Goal: Transaction & Acquisition: Purchase product/service

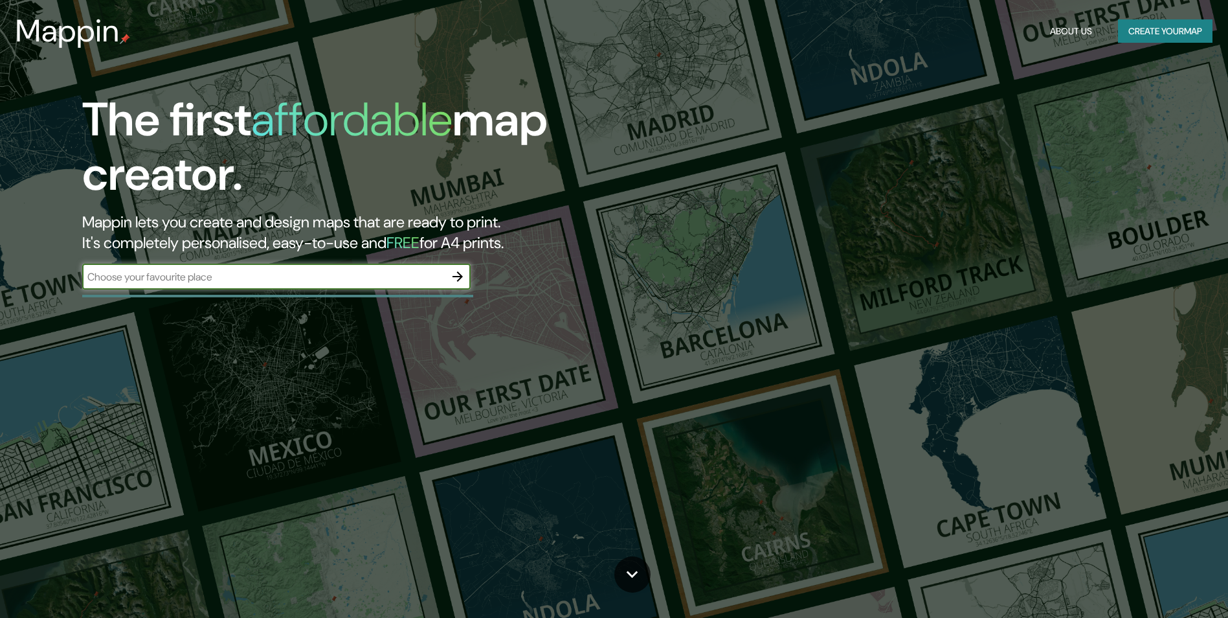
click at [330, 280] on input "text" at bounding box center [263, 276] width 363 height 15
type input "Shahjadpur, Bangladesh"
click at [455, 276] on icon "button" at bounding box center [458, 276] width 10 height 10
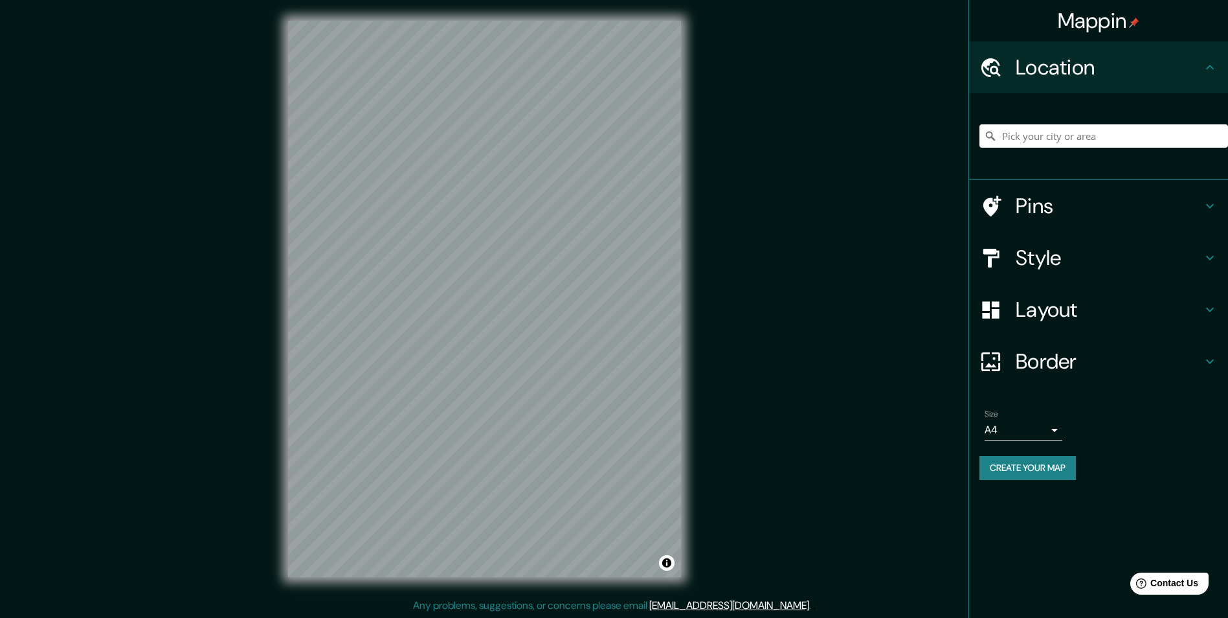
click at [1054, 134] on input "Pick your city or area" at bounding box center [1104, 135] width 249 height 23
paste input "Shahjadpur, Bangladesh"
click at [1039, 208] on h4 "Pins" at bounding box center [1109, 206] width 186 height 26
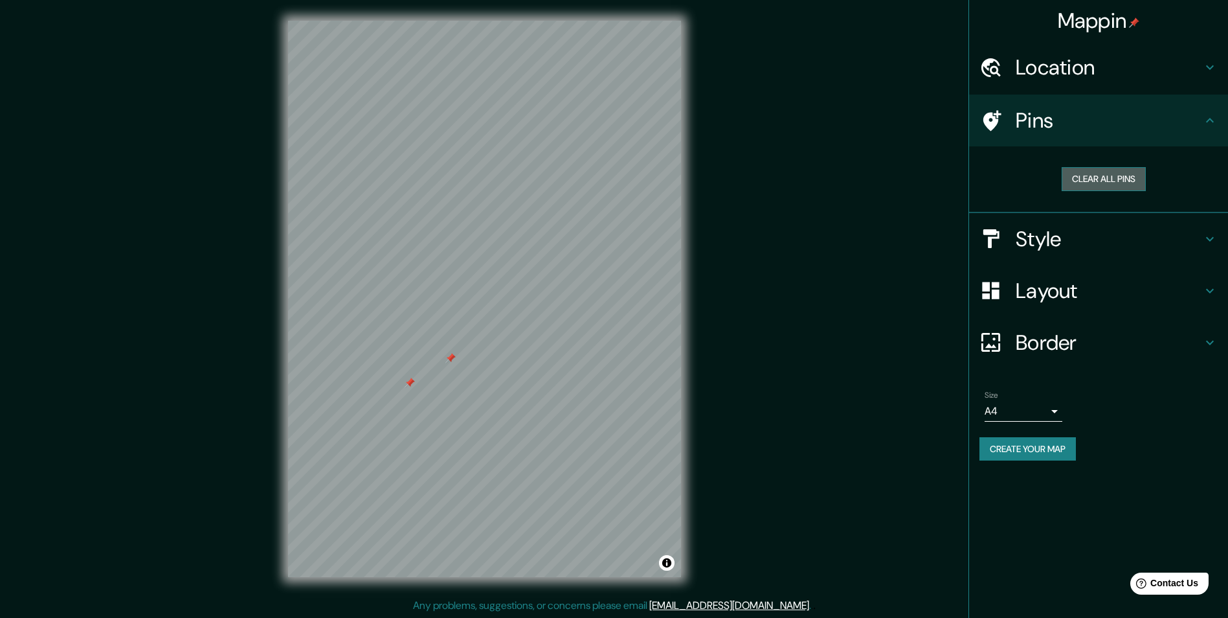
click at [1084, 171] on button "Clear all pins" at bounding box center [1104, 179] width 84 height 24
click at [1111, 123] on h4 "Pins" at bounding box center [1109, 120] width 186 height 26
click at [1217, 122] on icon at bounding box center [1210, 121] width 16 height 16
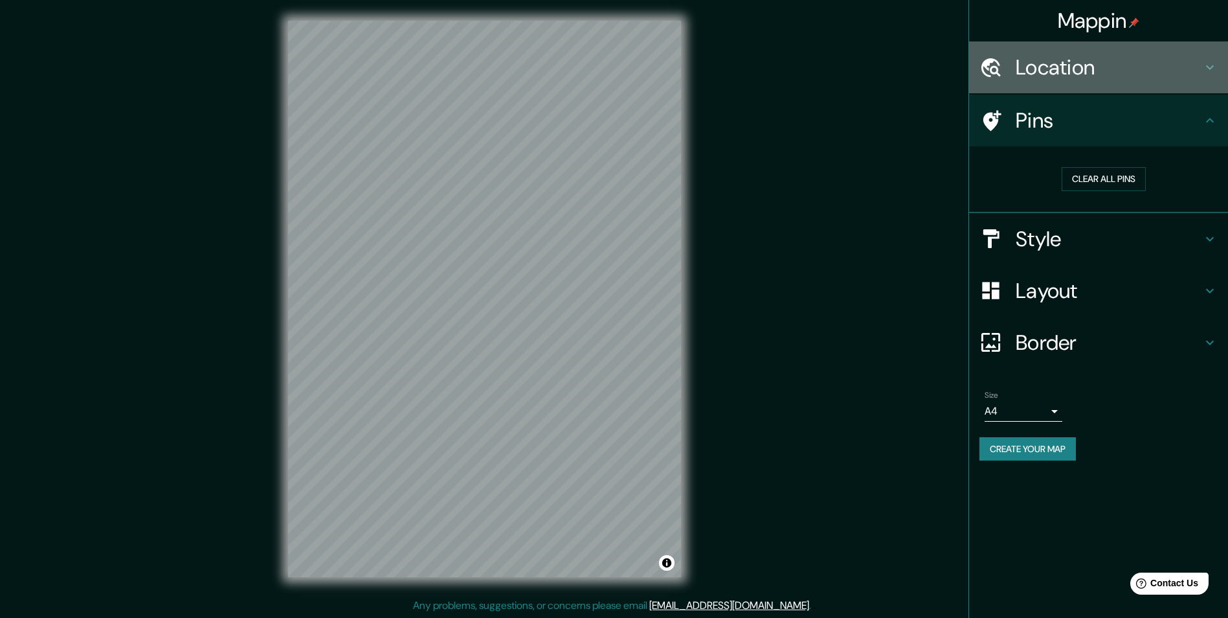
click at [1207, 76] on div "Location" at bounding box center [1098, 67] width 259 height 52
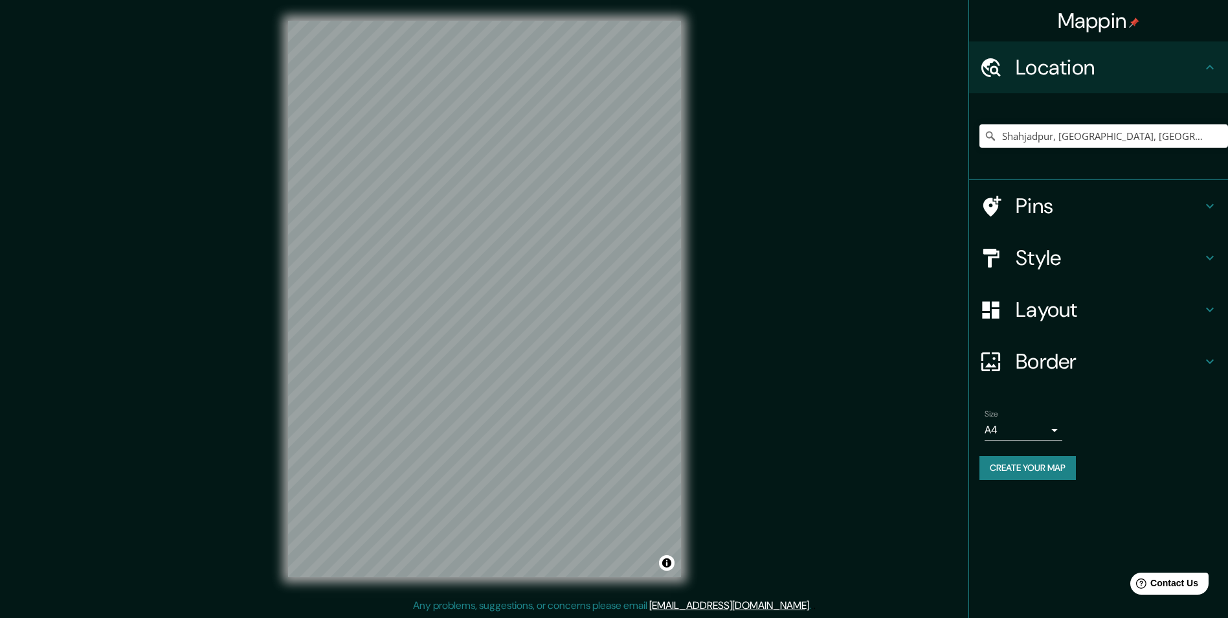
click at [1187, 247] on h4 "Style" at bounding box center [1109, 258] width 186 height 26
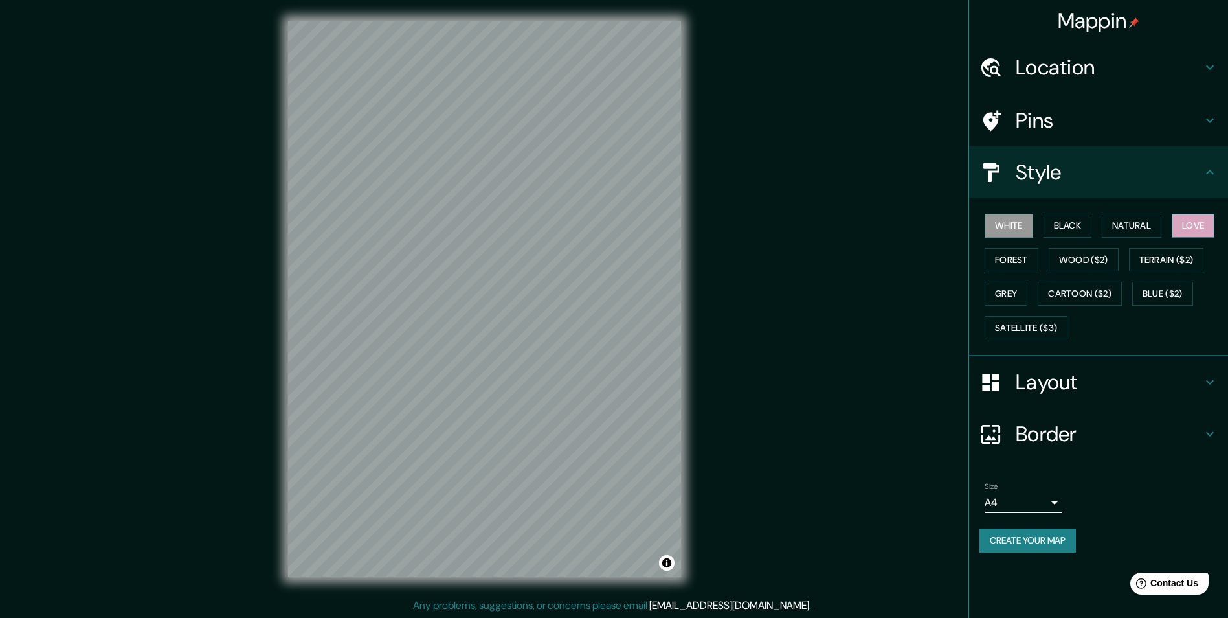
click at [1201, 225] on button "Love" at bounding box center [1193, 226] width 43 height 24
click at [1125, 230] on button "Natural" at bounding box center [1132, 226] width 60 height 24
click at [1081, 222] on button "Black" at bounding box center [1068, 226] width 49 height 24
click at [1021, 220] on button "White" at bounding box center [1009, 226] width 49 height 24
click at [1029, 257] on button "Forest" at bounding box center [1012, 260] width 54 height 24
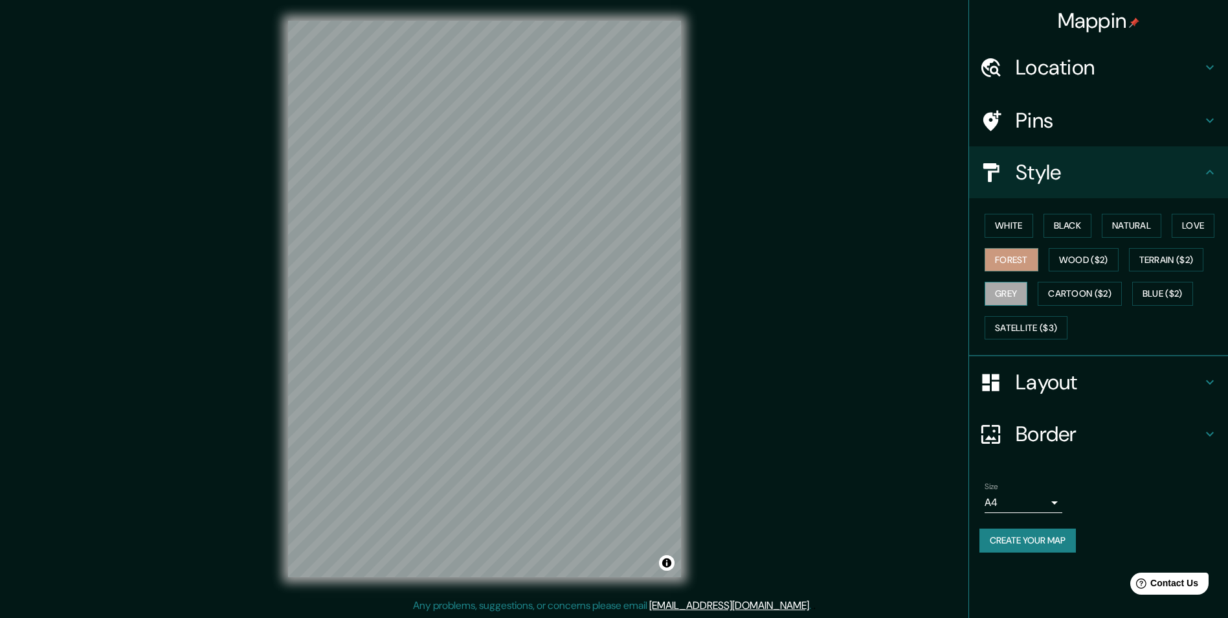
click at [1018, 284] on button "Grey" at bounding box center [1006, 294] width 43 height 24
click at [1117, 227] on button "Natural" at bounding box center [1132, 226] width 60 height 24
click at [1097, 70] on h4 "Location" at bounding box center [1109, 67] width 186 height 26
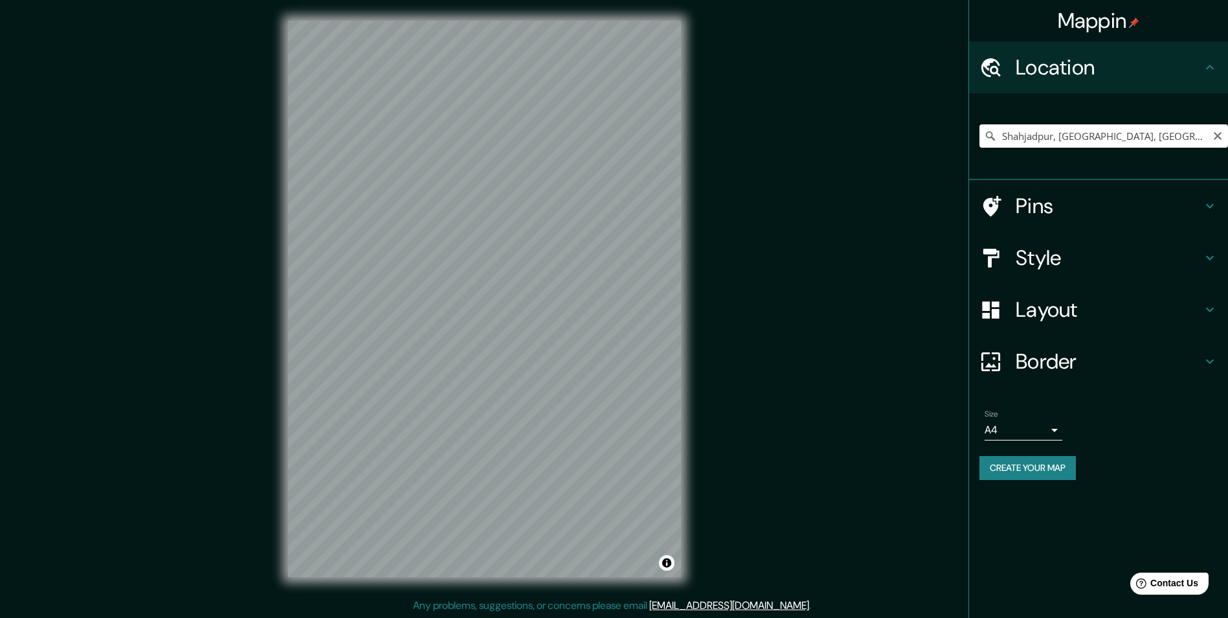
click at [1070, 139] on input "Shahjadpur, Rajshahi, Bangladés" at bounding box center [1104, 135] width 249 height 23
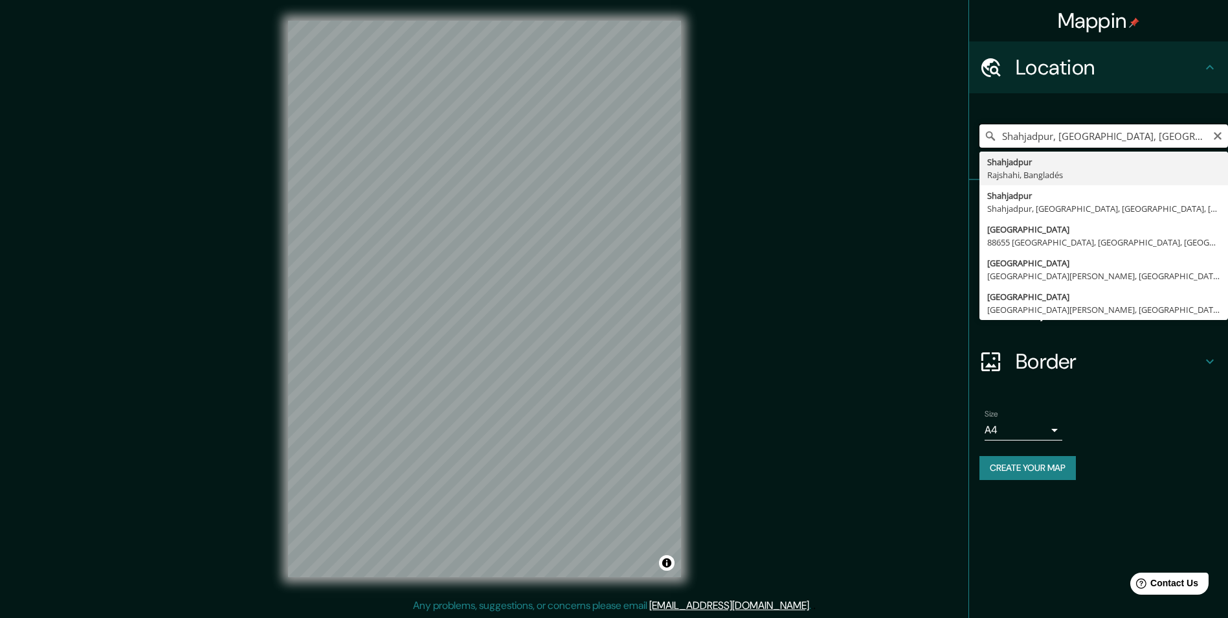
click at [1070, 139] on input "Shahjadpur, Rajshahi, Bangladés" at bounding box center [1104, 135] width 249 height 23
paste input "Shahjadpur, Bangladesh"
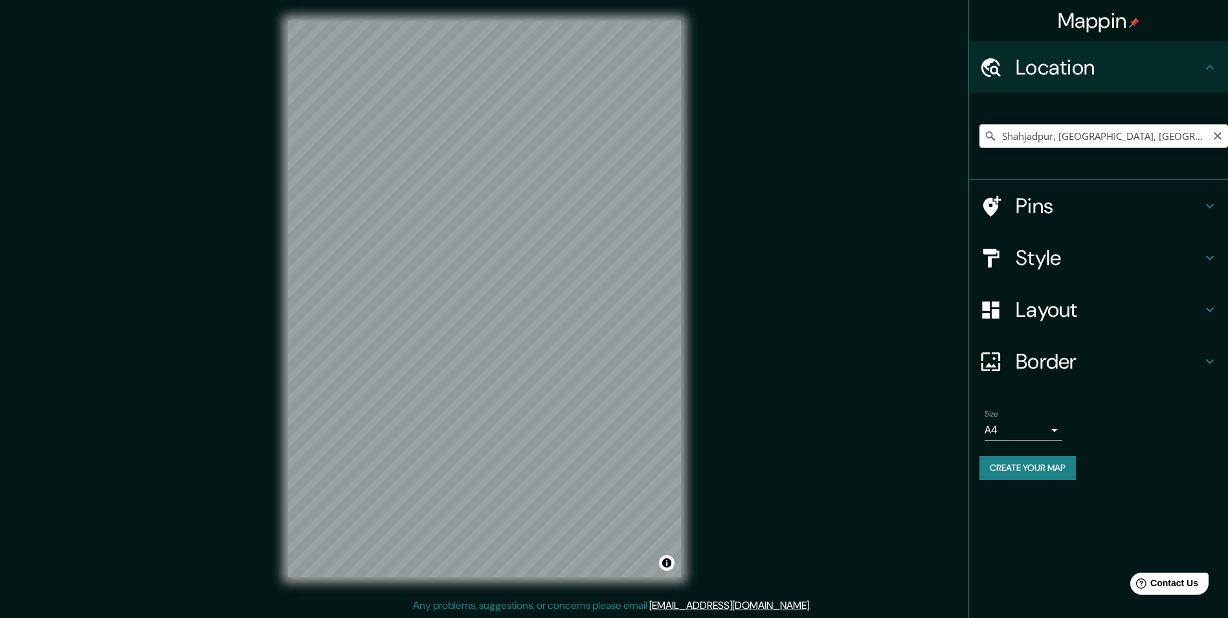
click at [1084, 135] on input "Shahjadpur, Rajshahi, Bangladés" at bounding box center [1104, 135] width 249 height 23
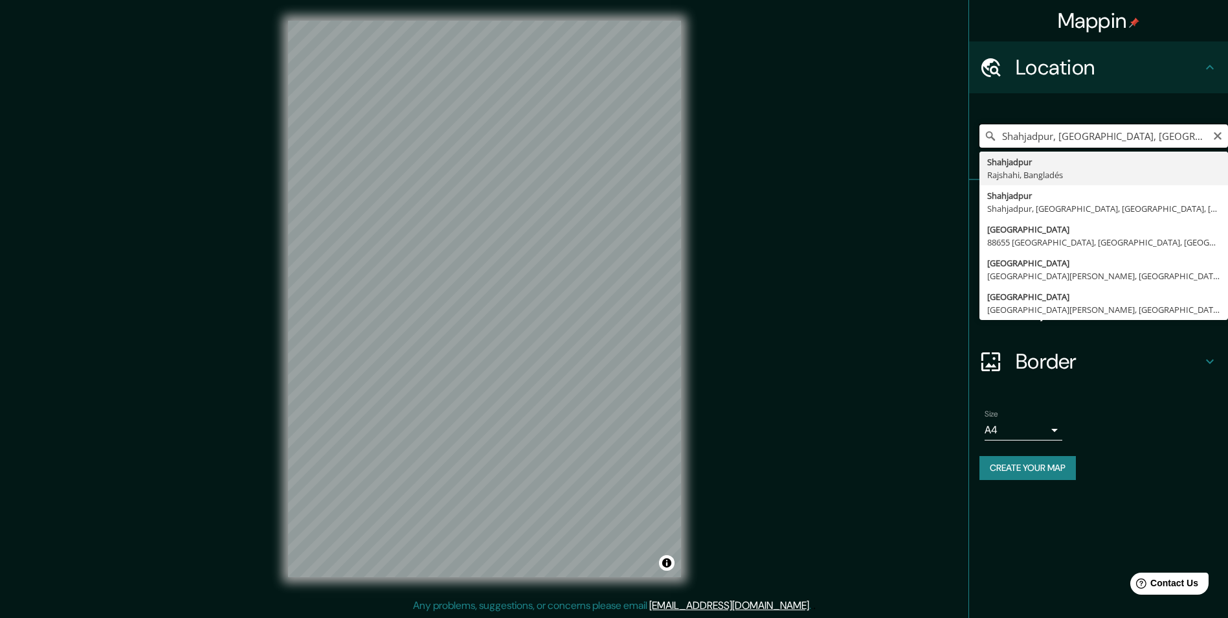
click at [1084, 135] on input "Shahjadpur, Rajshahi, Bangladés" at bounding box center [1104, 135] width 249 height 23
paste input "Pick your city or area"
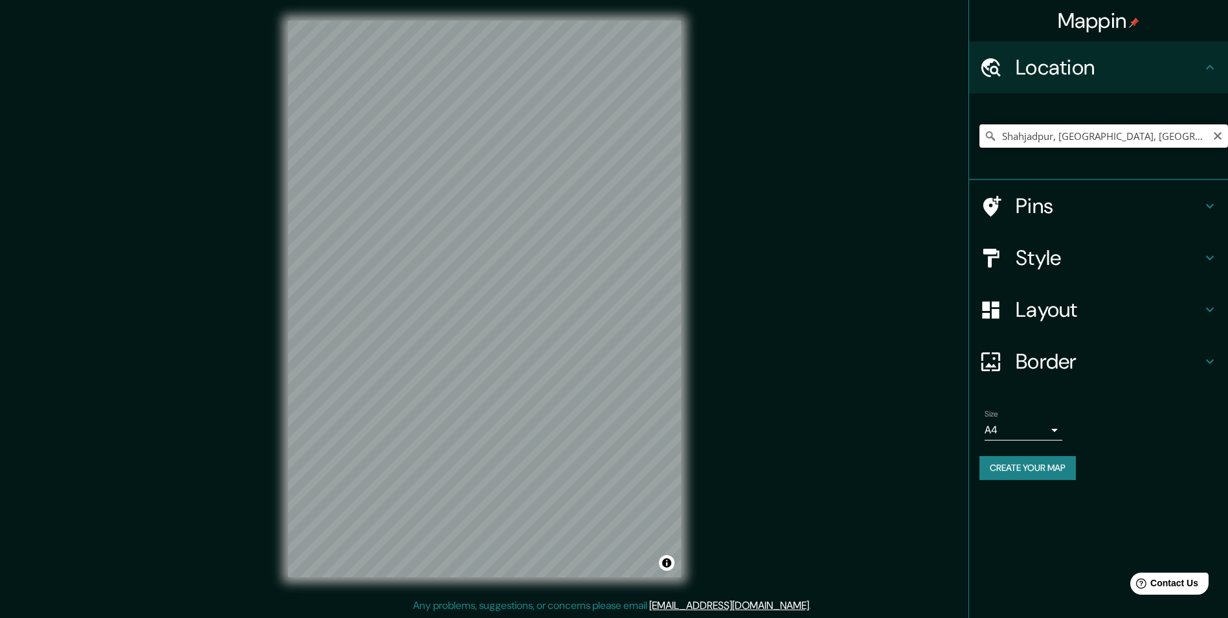
click at [1045, 128] on input "Shahjadpur, Rajshahi, Bangladés" at bounding box center [1104, 135] width 249 height 23
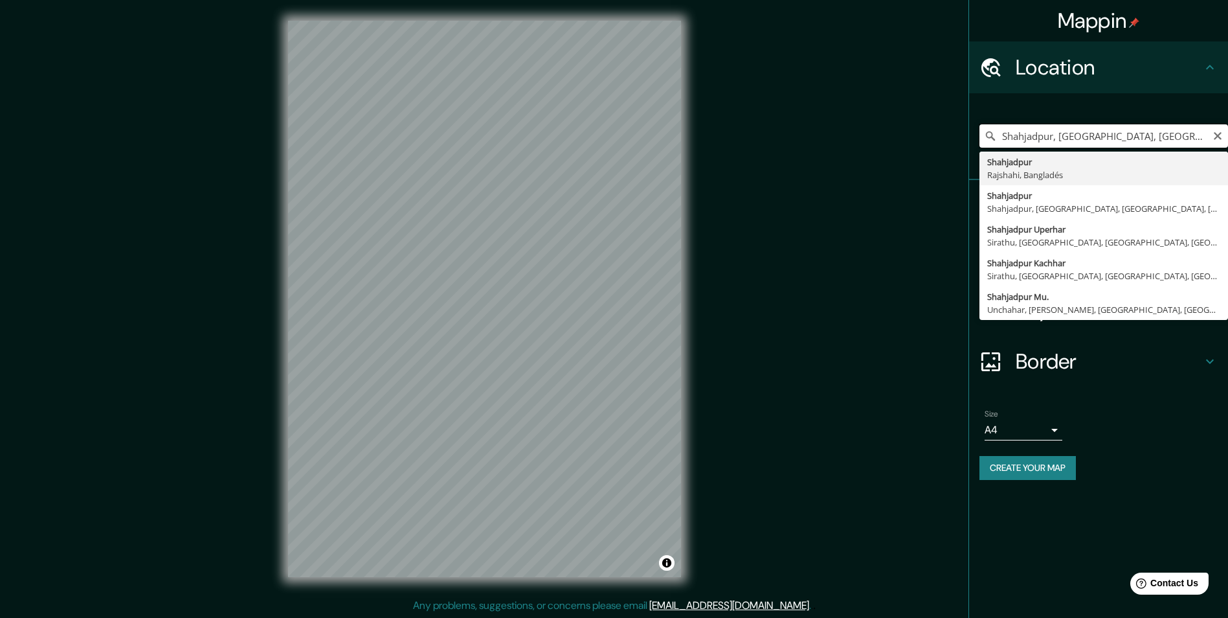
click at [1045, 128] on input "Shahjadpur, Rajshahi, Bangladés" at bounding box center [1104, 135] width 249 height 23
paste input "Pick your city or area"
type input "Shahjadpur, Rajshahi, Bangladés"
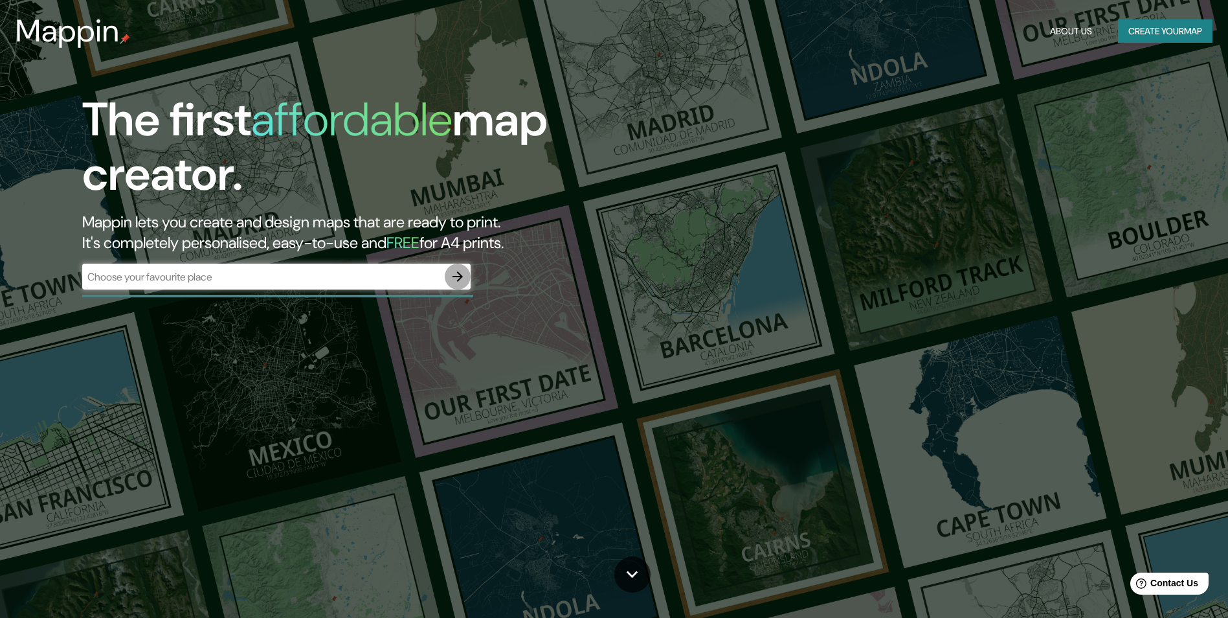
click at [459, 282] on icon "button" at bounding box center [458, 277] width 16 height 16
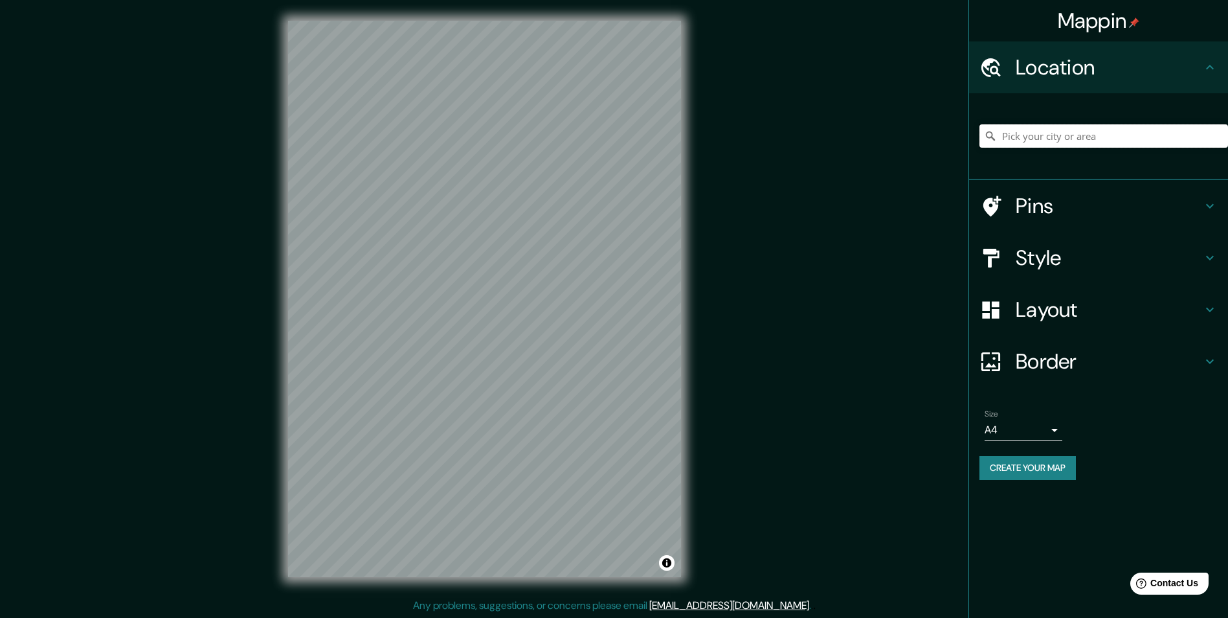
click at [1059, 132] on input "Pick your city or area" at bounding box center [1104, 135] width 249 height 23
paste input "Danish Association for the Disabled"
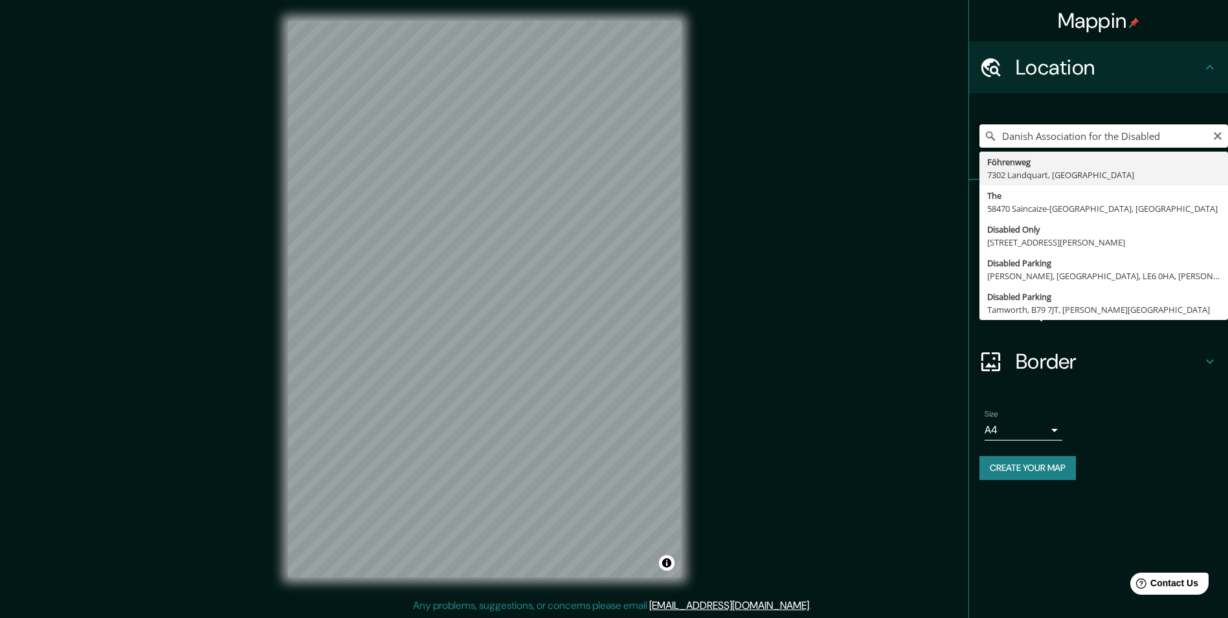
type input "Danish Association for the Disabled"
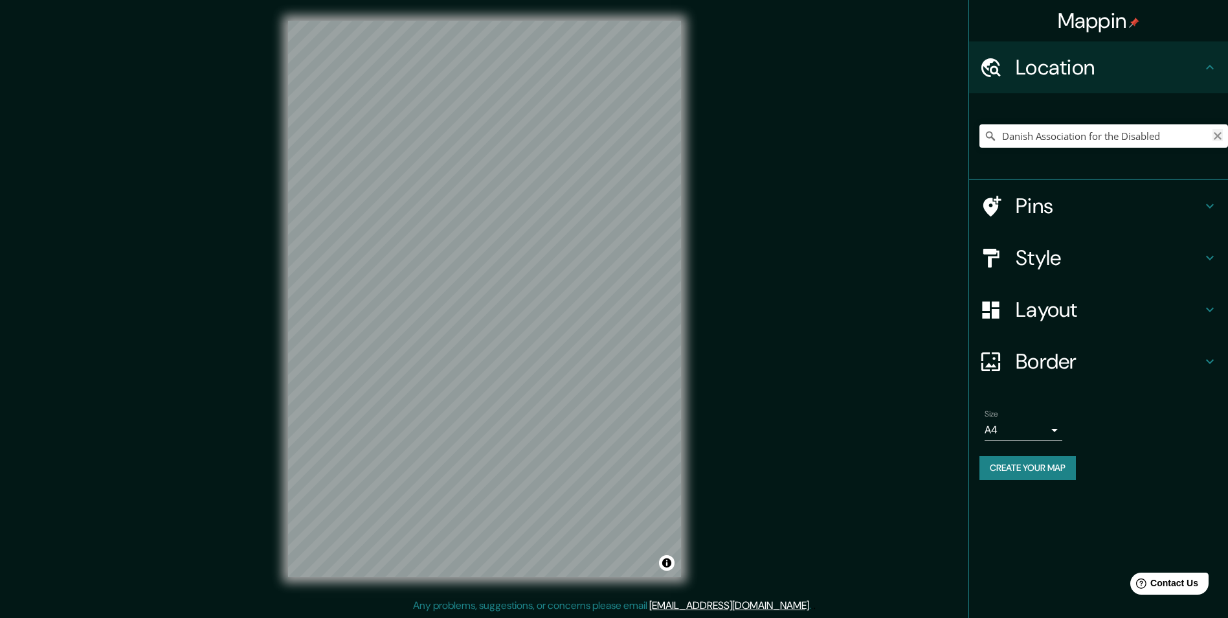
click at [1215, 131] on icon "Clear" at bounding box center [1218, 136] width 10 height 10
click at [1176, 133] on input "Pick your city or area" at bounding box center [1104, 135] width 249 height 23
paste input "Taastrup, [GEOGRAPHIC_DATA]"
type input "Taastrup, [GEOGRAPHIC_DATA], [GEOGRAPHIC_DATA]"
click at [1060, 262] on h4 "Style" at bounding box center [1109, 258] width 186 height 26
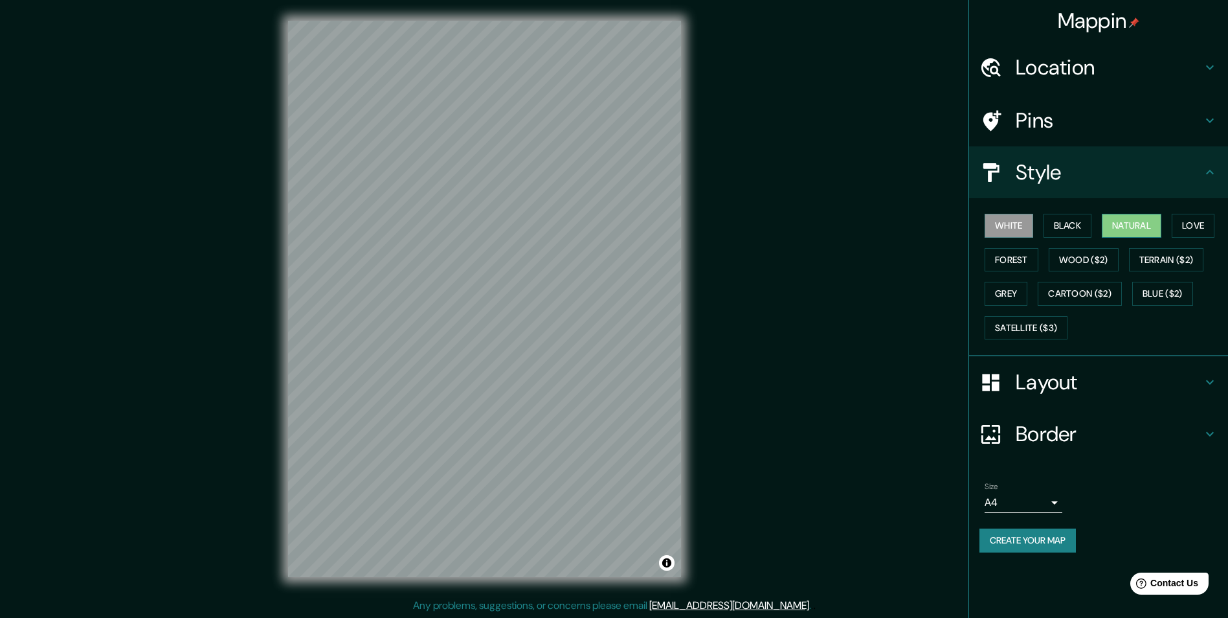
click at [1127, 223] on button "Natural" at bounding box center [1132, 226] width 60 height 24
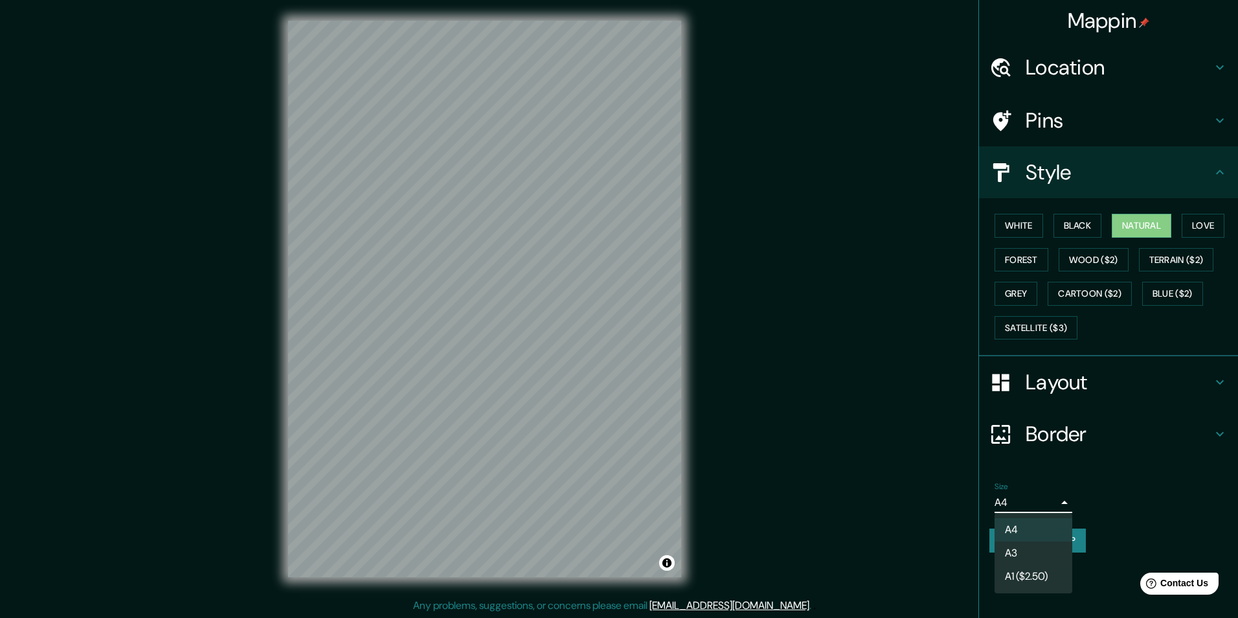
click at [1026, 500] on body "Mappin Location Taastrup, Región Capital, Dinamarca Taastrup Región Capital, Di…" at bounding box center [619, 309] width 1238 height 618
click at [1022, 525] on li "A4" at bounding box center [1033, 529] width 78 height 23
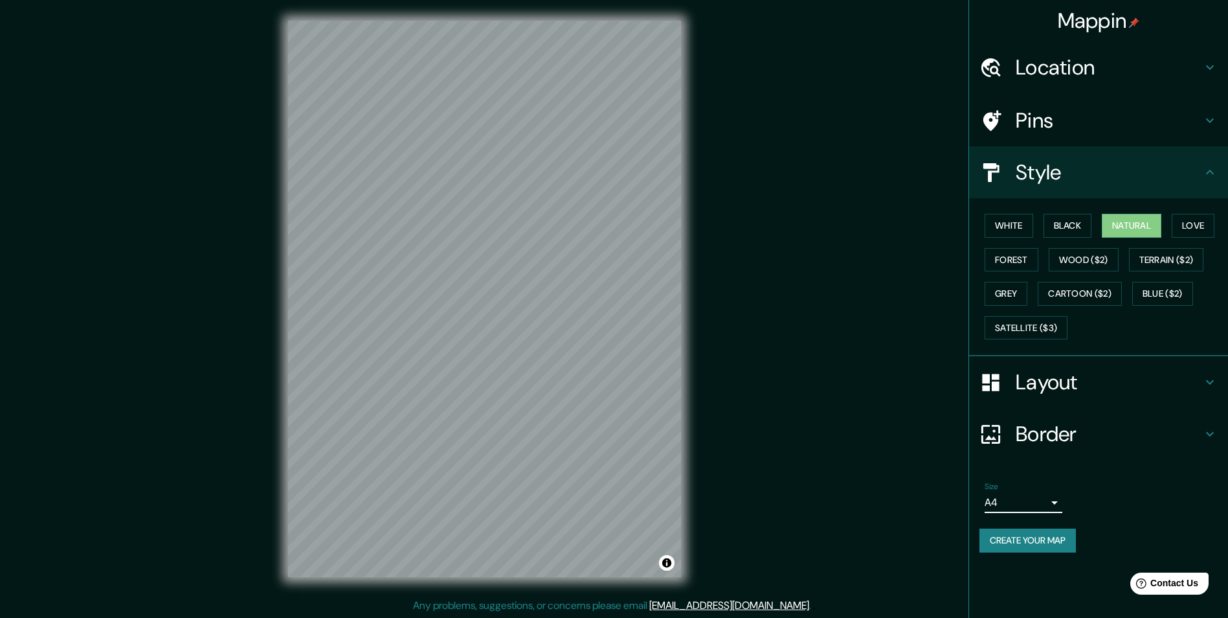
click at [1059, 542] on button "Create your map" at bounding box center [1028, 540] width 96 height 24
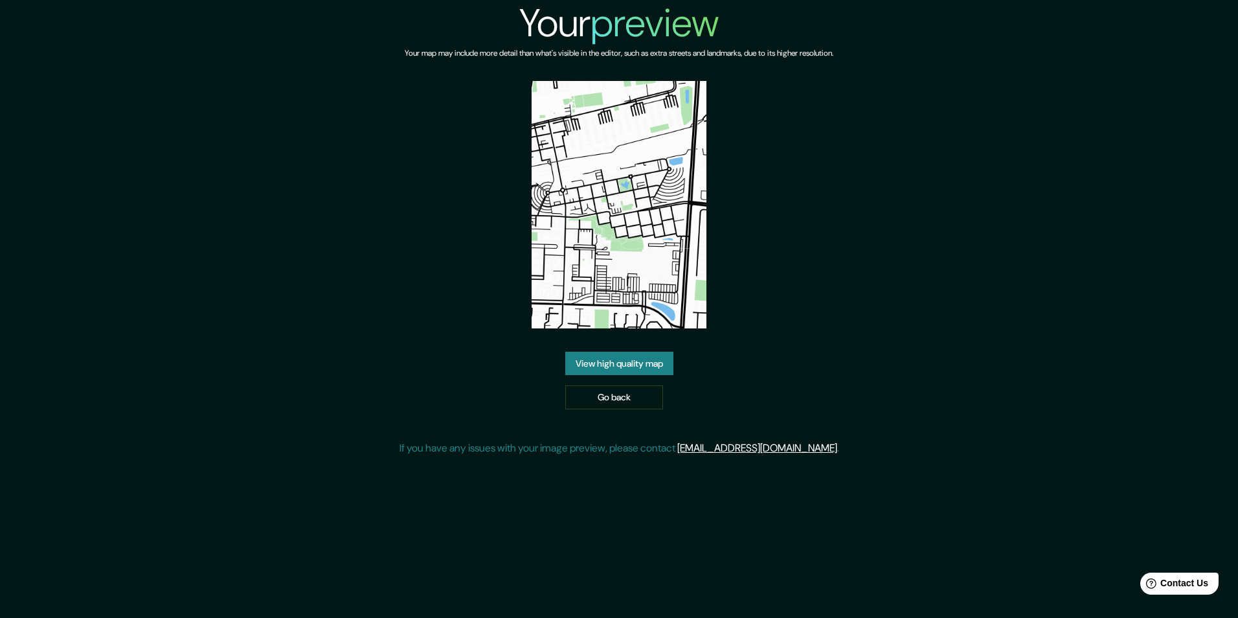
click at [608, 366] on link "View high quality map" at bounding box center [619, 364] width 108 height 24
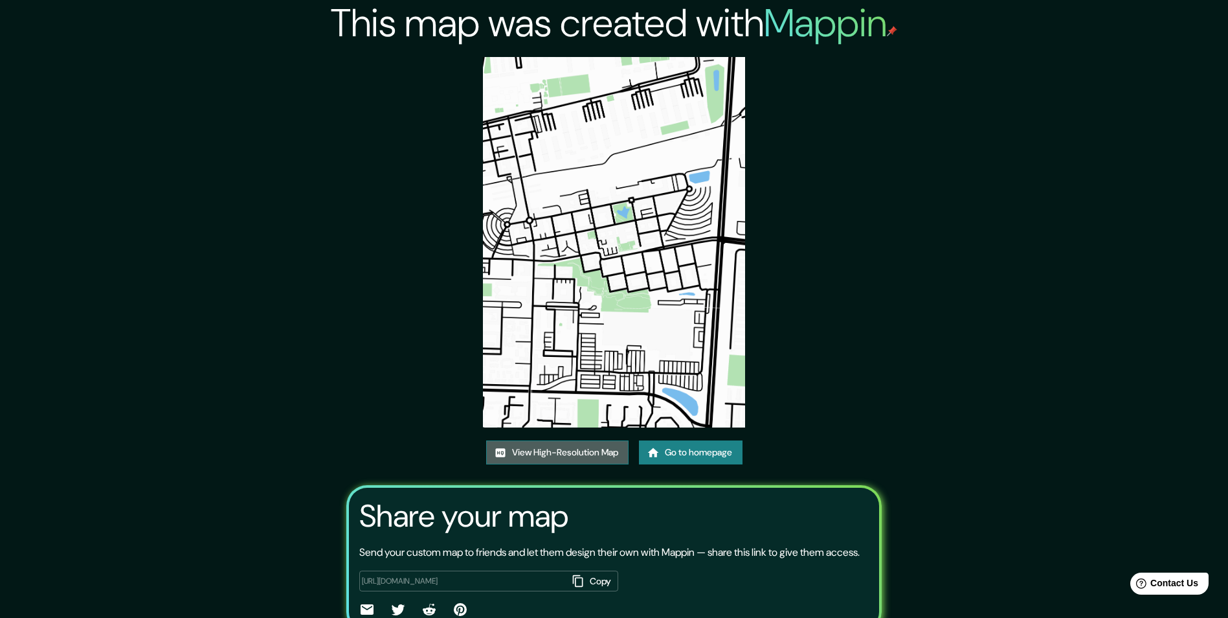
click at [601, 456] on link "View High-Resolution Map" at bounding box center [557, 452] width 142 height 24
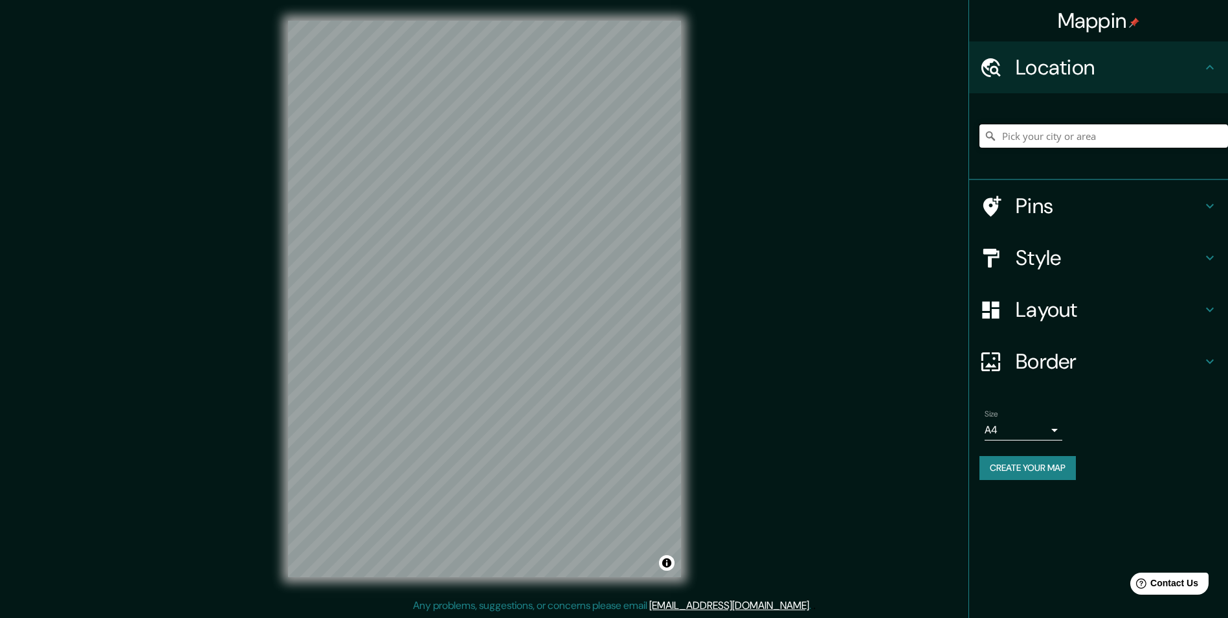
click at [1041, 141] on input "Pick your city or area" at bounding box center [1104, 135] width 249 height 23
paste input "Taastrup, [GEOGRAPHIC_DATA]"
type input "Taastrup, [GEOGRAPHIC_DATA], [GEOGRAPHIC_DATA]"
click at [1026, 263] on h4 "Style" at bounding box center [1109, 258] width 186 height 26
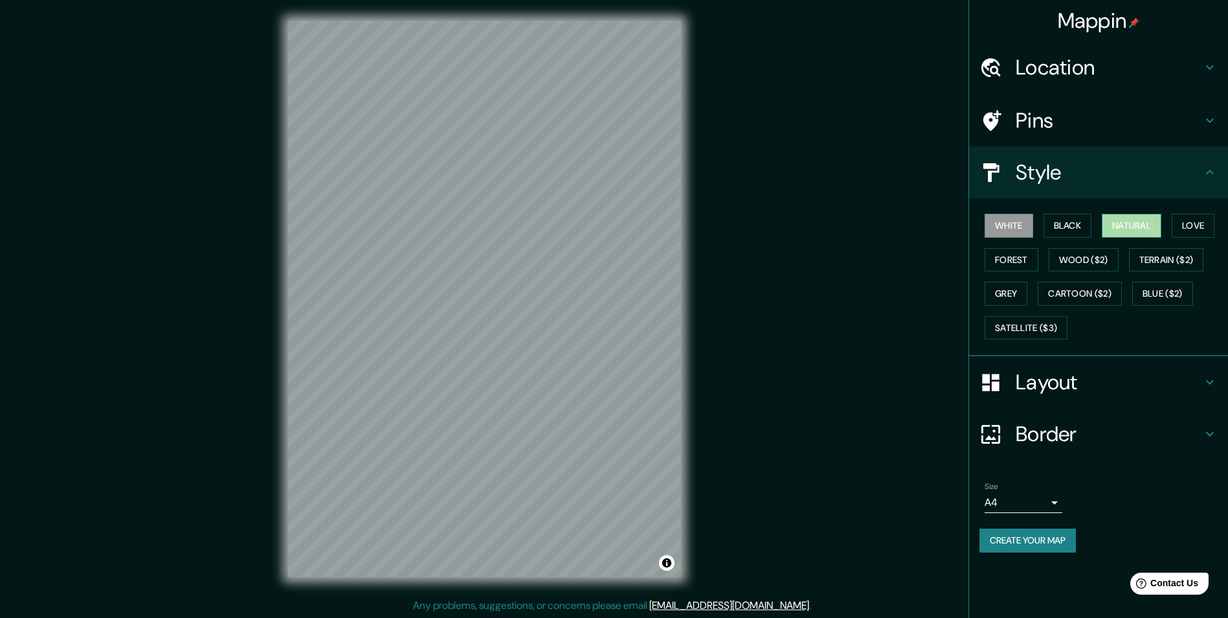
click at [1127, 230] on button "Natural" at bounding box center [1132, 226] width 60 height 24
click at [1095, 77] on h4 "Location" at bounding box center [1109, 67] width 186 height 26
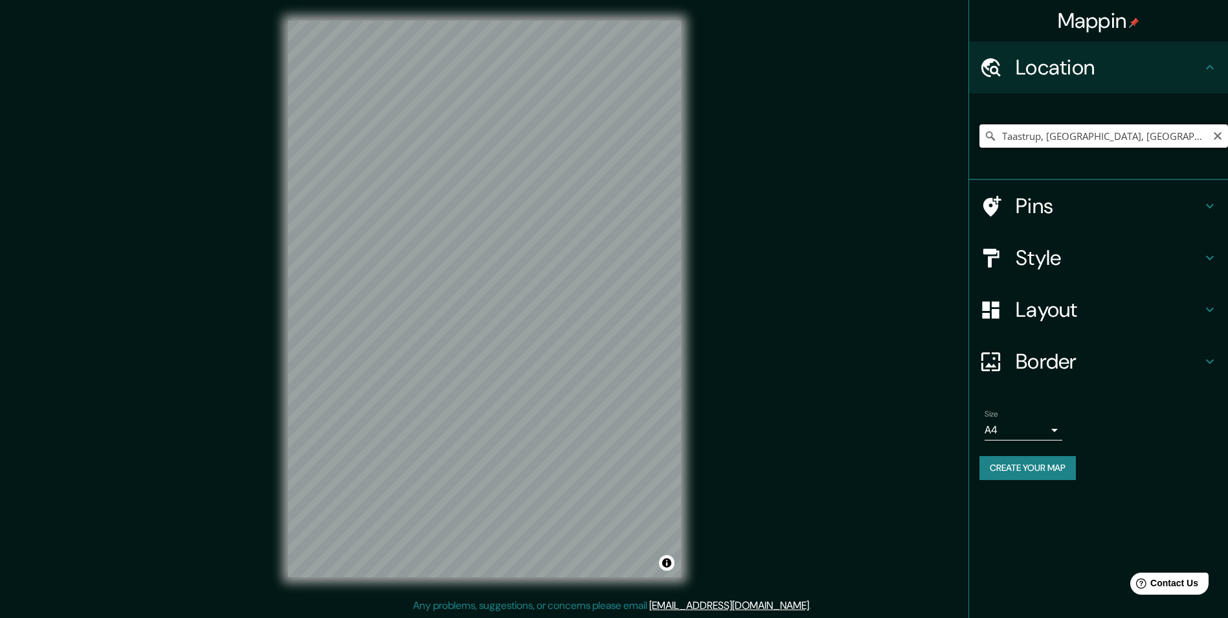
click at [1073, 135] on input "Taastrup, [GEOGRAPHIC_DATA], [GEOGRAPHIC_DATA]" at bounding box center [1104, 135] width 249 height 23
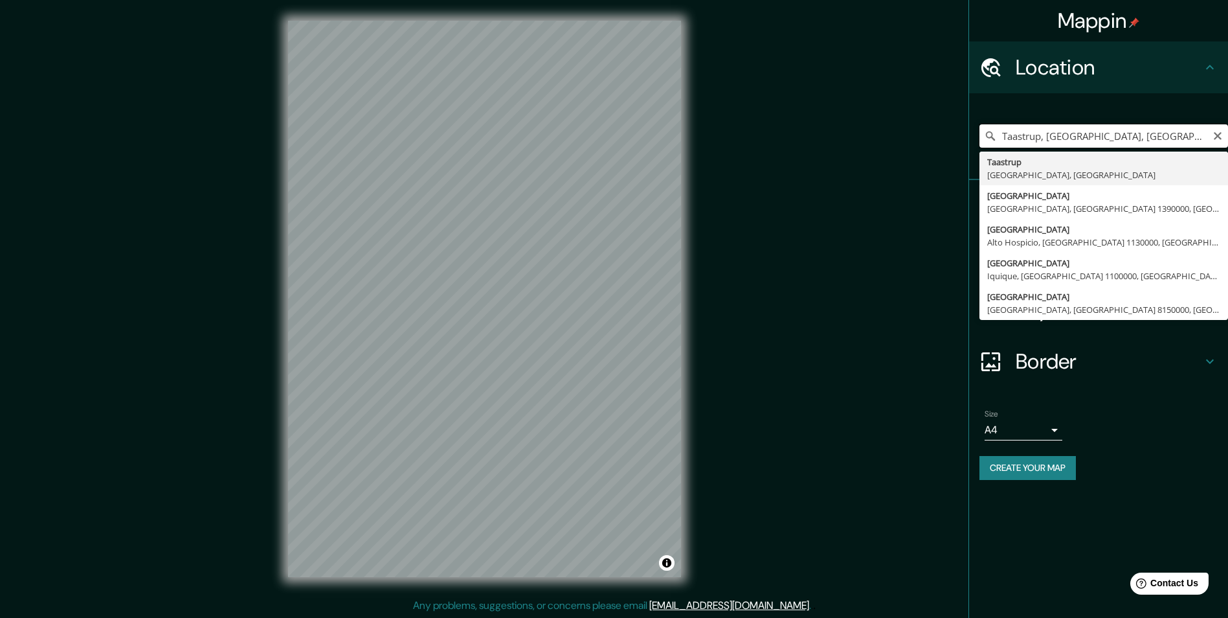
click at [1073, 135] on input "Taastrup, [GEOGRAPHIC_DATA], [GEOGRAPHIC_DATA]" at bounding box center [1104, 135] width 249 height 23
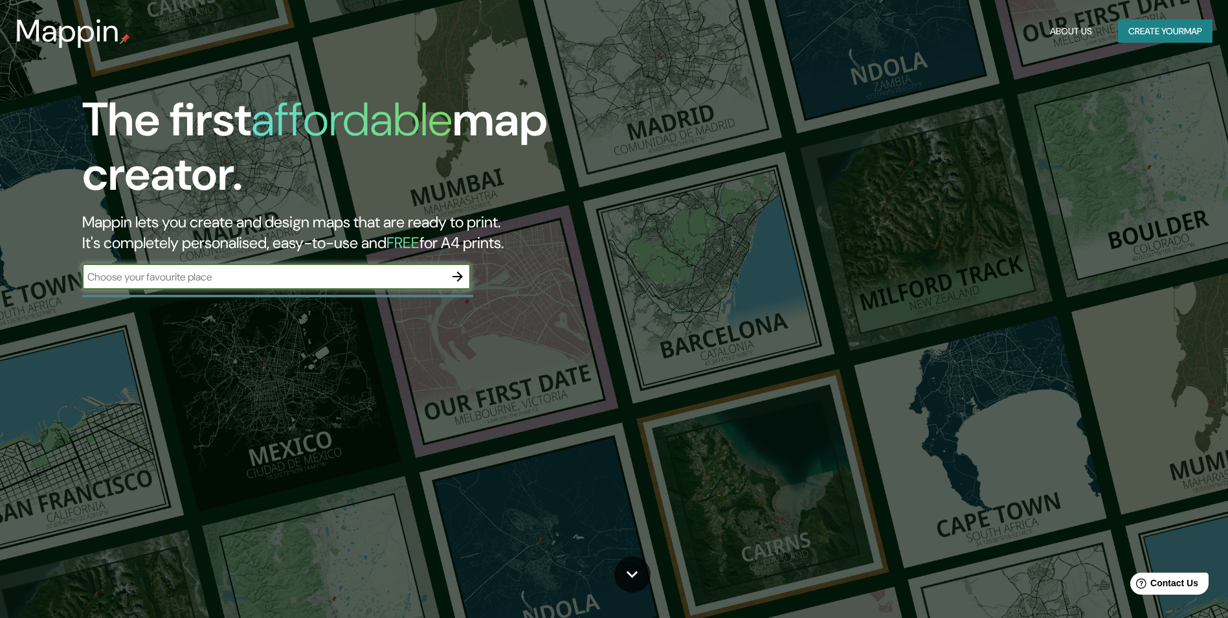
click at [459, 273] on icon "button" at bounding box center [458, 276] width 10 height 10
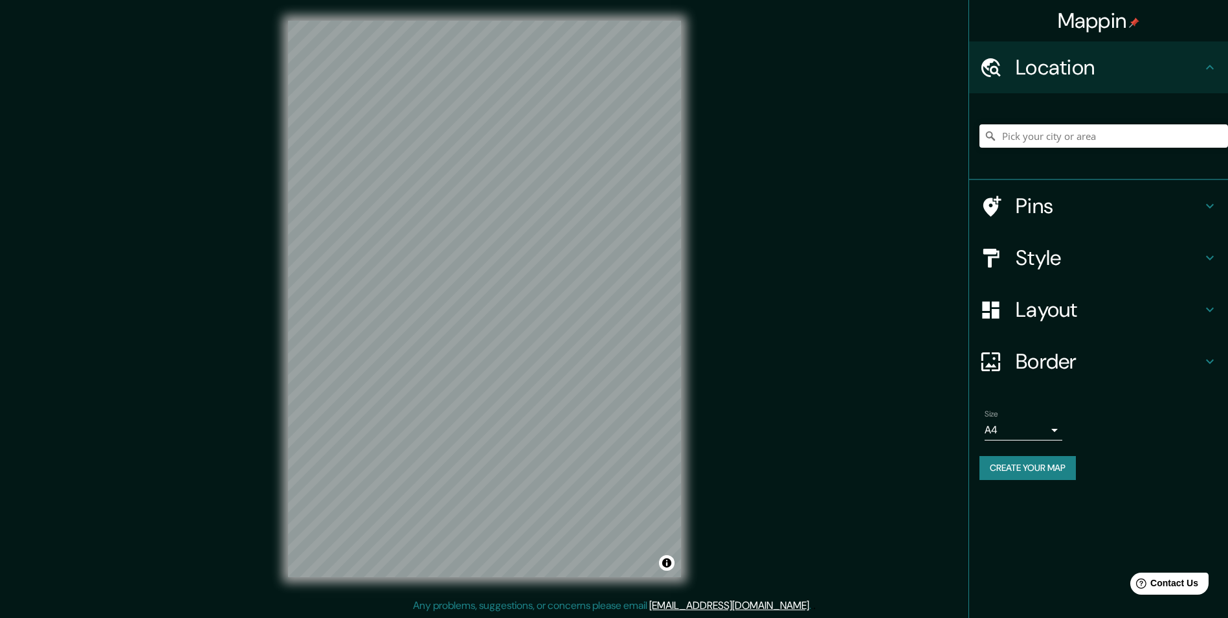
click at [1046, 151] on div at bounding box center [1104, 136] width 249 height 65
click at [1045, 137] on input "Pick your city or area" at bounding box center [1104, 135] width 249 height 23
paste input "Taastrup, [GEOGRAPHIC_DATA]"
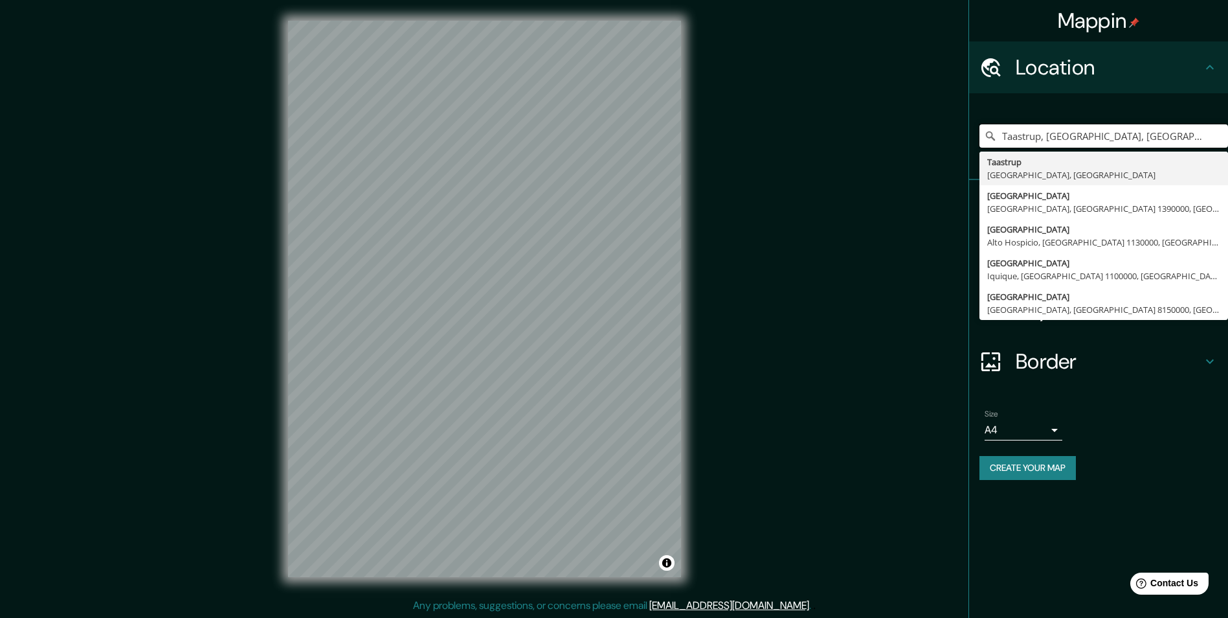
type input "Taastrup, [GEOGRAPHIC_DATA], [GEOGRAPHIC_DATA]"
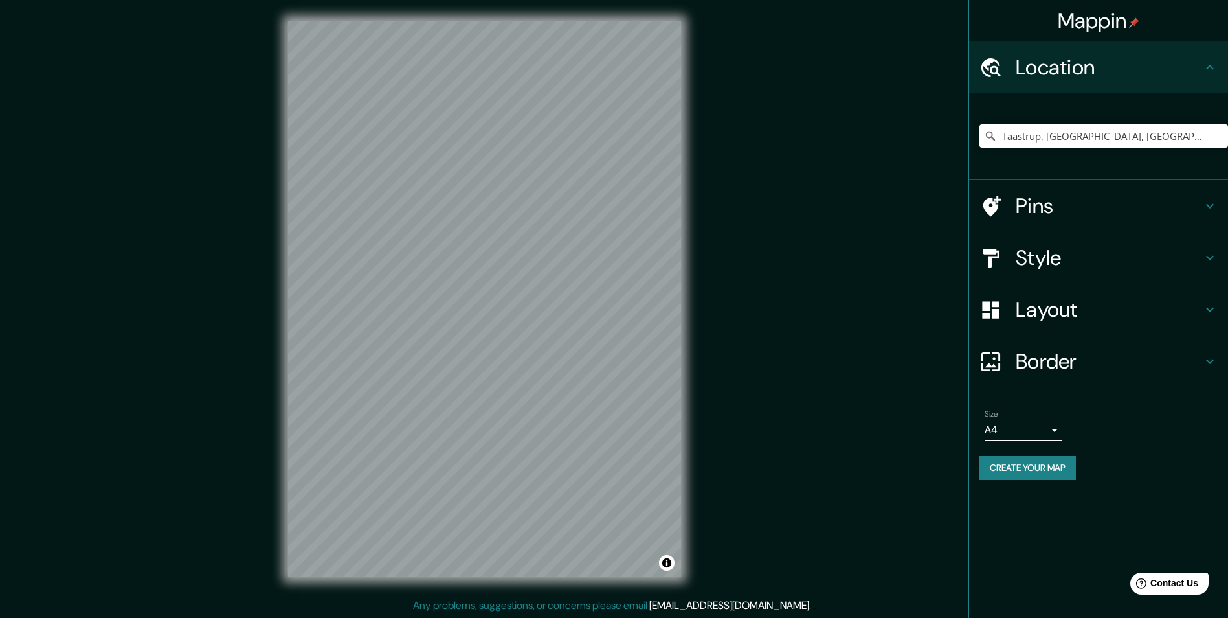
click at [914, 308] on div "Mappin Location [GEOGRAPHIC_DATA], [GEOGRAPHIC_DATA], [GEOGRAPHIC_DATA], [GEOGR…" at bounding box center [614, 309] width 1228 height 618
click at [1022, 214] on h4 "Pins" at bounding box center [1109, 206] width 186 height 26
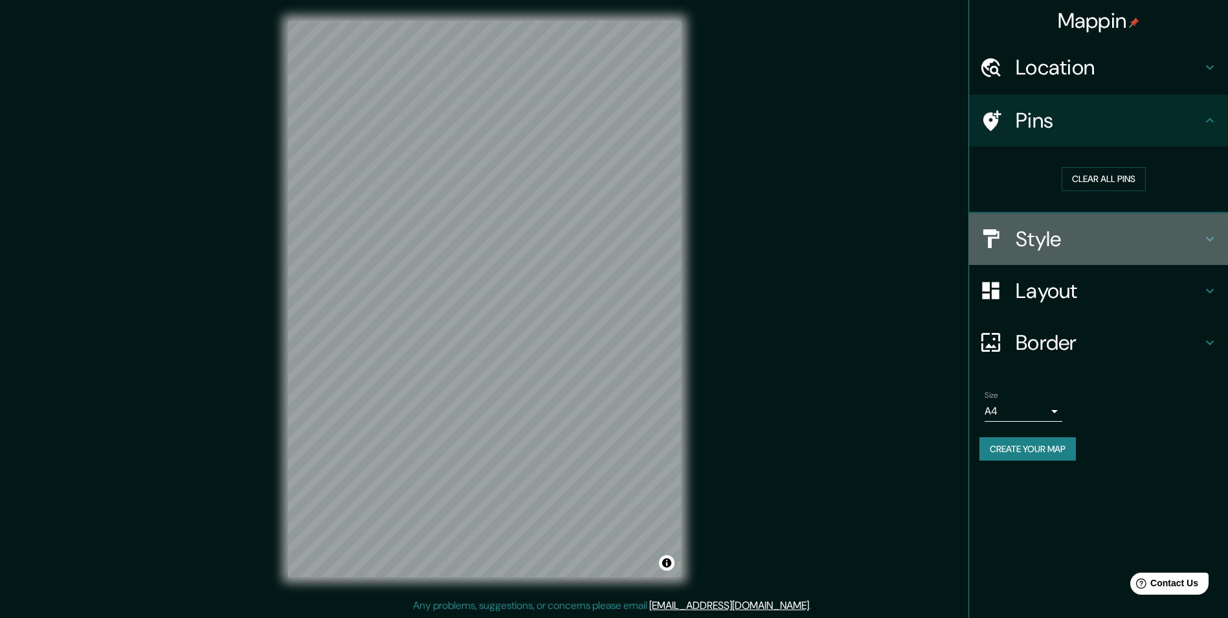
click at [1051, 232] on h4 "Style" at bounding box center [1109, 239] width 186 height 26
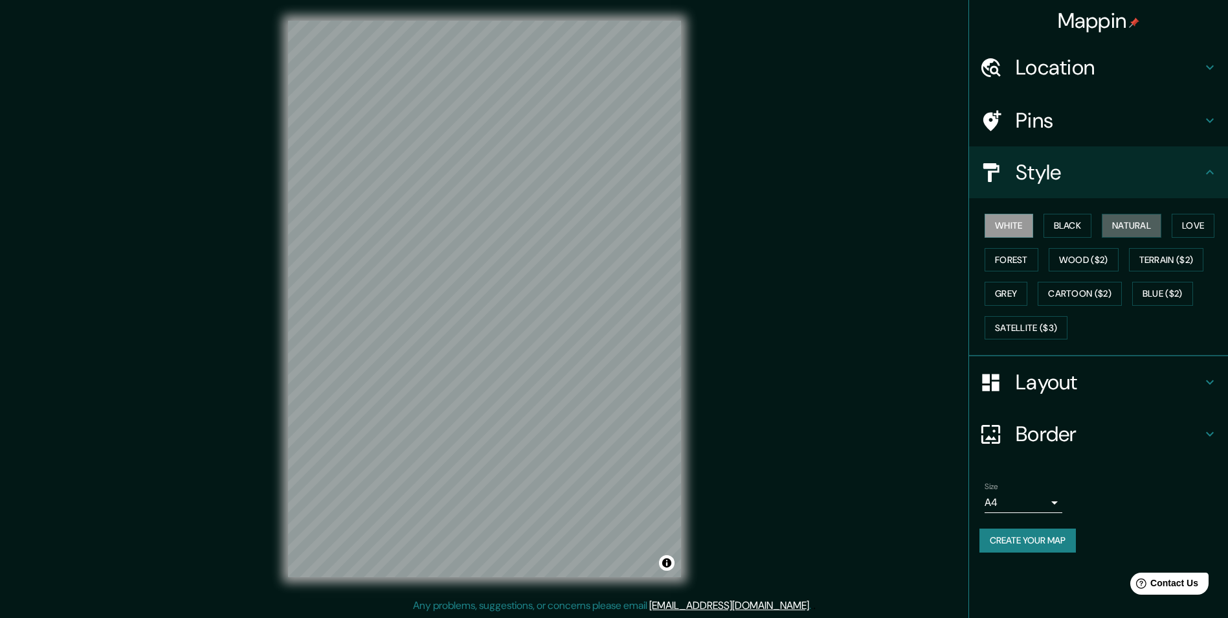
drag, startPoint x: 1119, startPoint y: 228, endPoint x: 896, endPoint y: 274, distance: 227.4
click at [1117, 228] on button "Natural" at bounding box center [1132, 226] width 60 height 24
